Goal: Communication & Community: Answer question/provide support

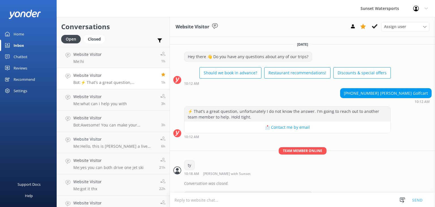
scroll to position [2498, 0]
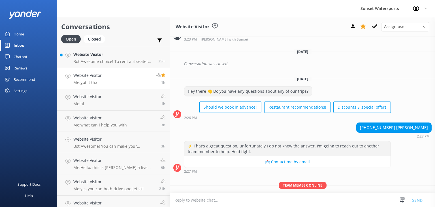
scroll to position [2498, 0]
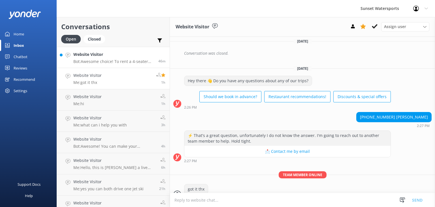
click at [92, 56] on h4 "Website Visitor" at bounding box center [113, 54] width 81 height 6
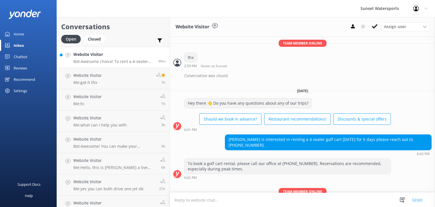
scroll to position [5818, 0]
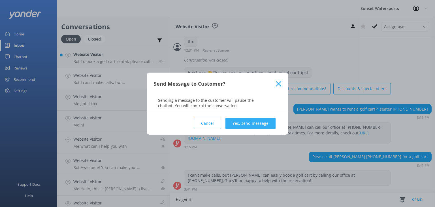
type textarea "thx got it"
click at [242, 125] on button "Yes, send message" at bounding box center [250, 122] width 50 height 11
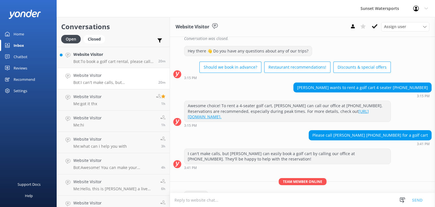
scroll to position [5855, 0]
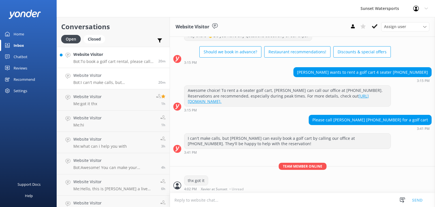
click at [123, 60] on p "Bot: To book a golf cart rental, please call our office at 305-296-2554. Reserv…" at bounding box center [113, 61] width 81 height 5
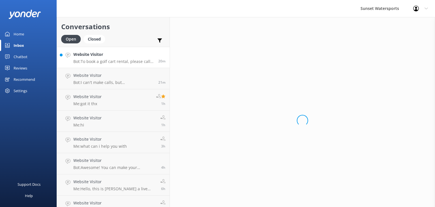
click at [124, 60] on p "Bot: To book a golf cart rental, please call our office at 305-296-2554. Reserv…" at bounding box center [113, 61] width 81 height 5
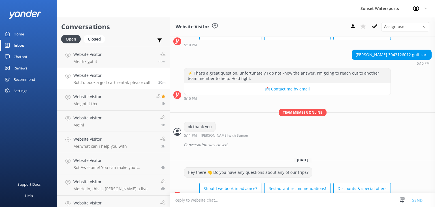
scroll to position [7991, 0]
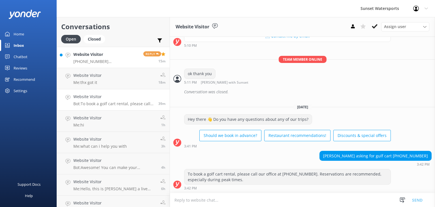
click at [104, 57] on div "Website Visitor 919-302-5880 Amy Kirkman Golfcart" at bounding box center [106, 57] width 66 height 12
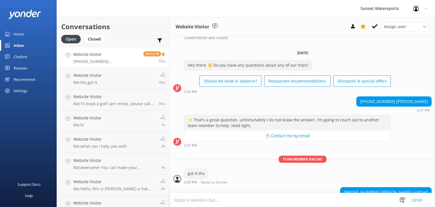
scroll to position [2516, 0]
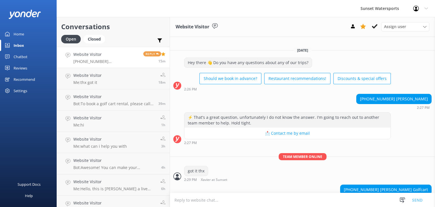
click at [212, 199] on textarea at bounding box center [302, 200] width 265 height 14
type textarea "got it thx"
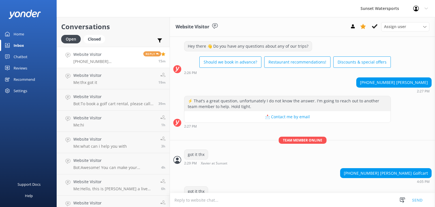
scroll to position [2534, 0]
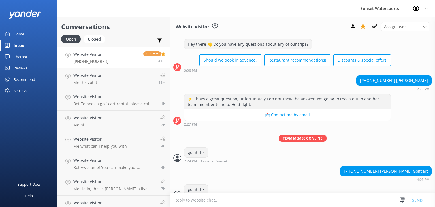
click at [112, 61] on p "[PHONE_NUMBER] [PERSON_NAME] Golfcart" at bounding box center [106, 61] width 66 height 5
click at [109, 60] on p "[PHONE_NUMBER] [PERSON_NAME] Golfcart" at bounding box center [106, 61] width 66 height 5
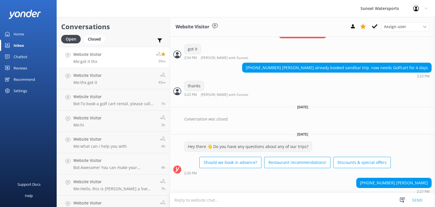
scroll to position [2534, 0]
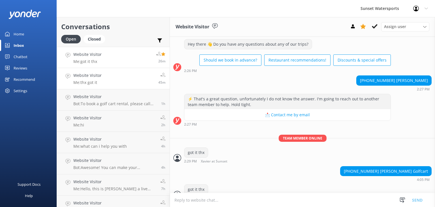
click at [113, 78] on link "Website Visitor Me: thx got it 45m" at bounding box center [113, 78] width 113 height 21
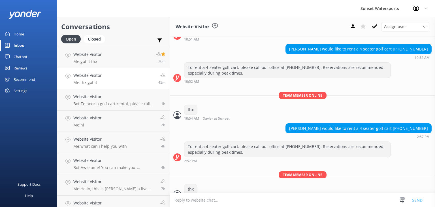
scroll to position [5855, 0]
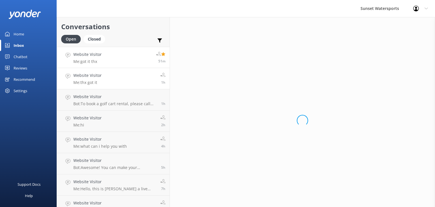
click at [105, 59] on link "Website Visitor Me: got it thx 51m" at bounding box center [113, 57] width 113 height 21
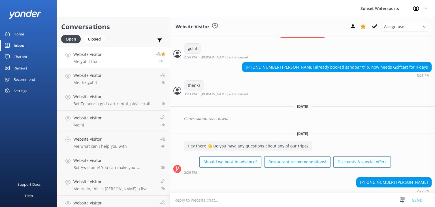
scroll to position [2534, 0]
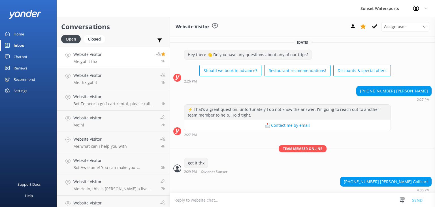
scroll to position [2534, 0]
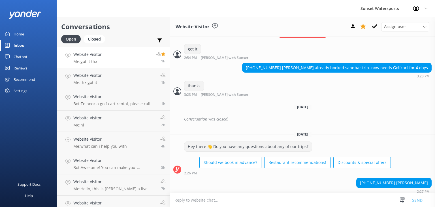
scroll to position [2534, 0]
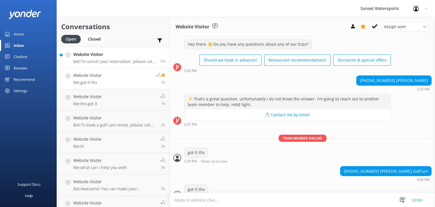
click at [128, 60] on p "Bot: To cancel your reservation, please call our office at 305-296-2554 or emai…" at bounding box center [114, 61] width 83 height 5
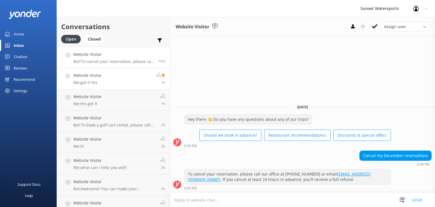
click at [123, 83] on link "Website Visitor Me: got it thx 1h" at bounding box center [113, 78] width 113 height 21
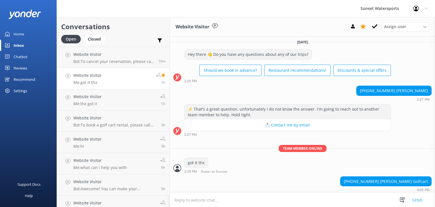
scroll to position [2534, 0]
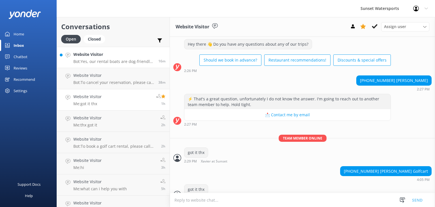
click at [125, 58] on div "Website Visitor Bot: Yes, our rental boats are dog-friendly, so feel free to br…" at bounding box center [113, 57] width 81 height 12
